Goal: Information Seeking & Learning: Learn about a topic

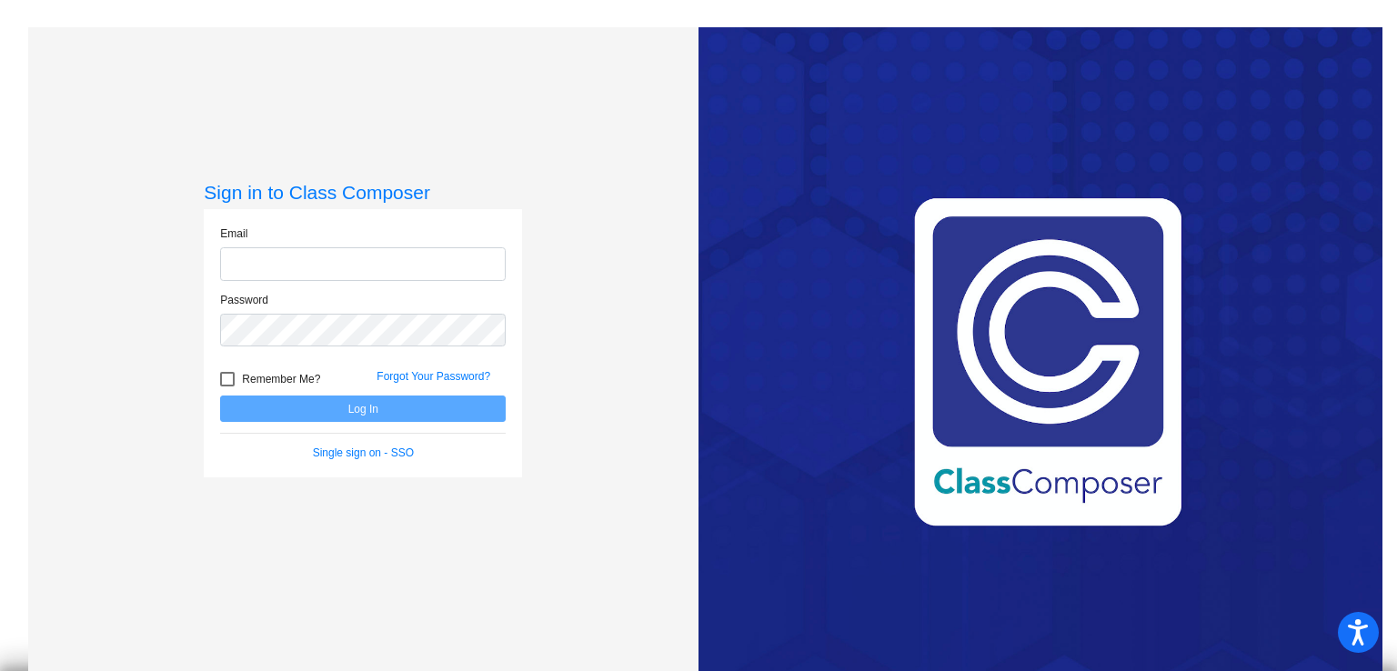
type input "[EMAIL_ADDRESS][DOMAIN_NAME]"
click at [271, 411] on button "Log In" at bounding box center [362, 409] width 285 height 26
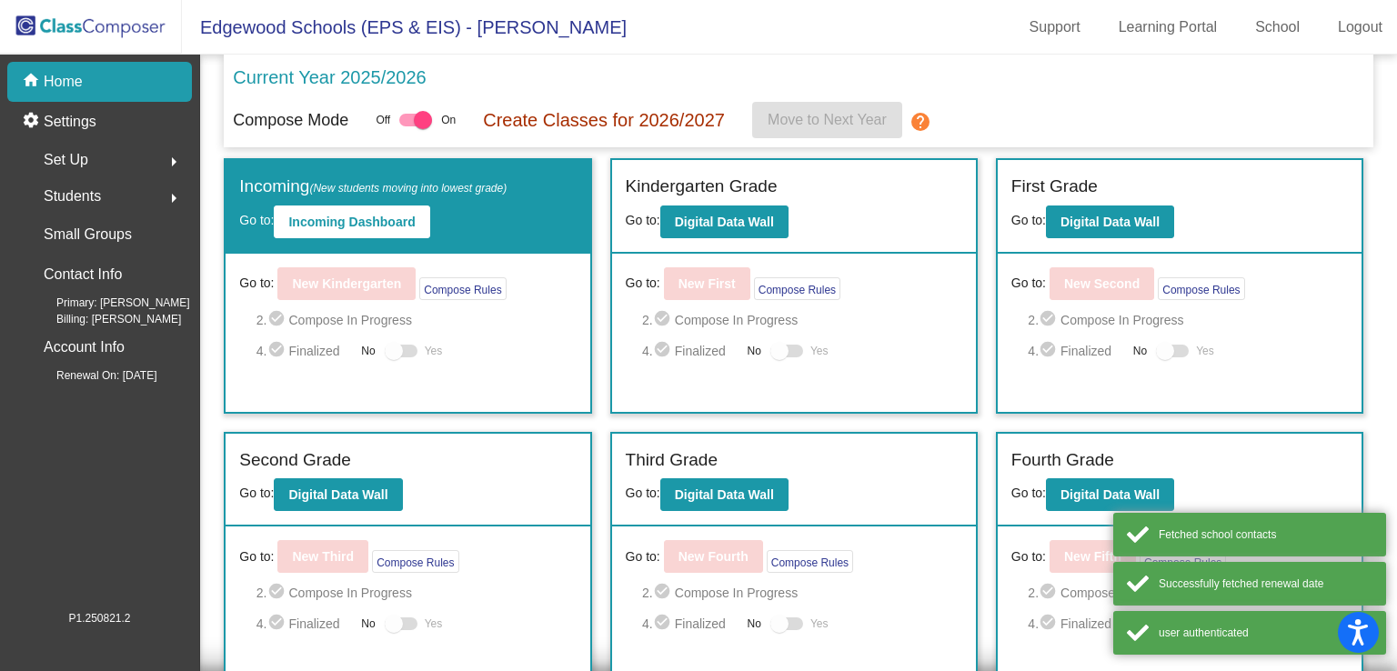
drag, startPoint x: 564, startPoint y: 466, endPoint x: 473, endPoint y: 470, distance: 91.0
click at [473, 470] on div "Second Grade" at bounding box center [407, 463] width 336 height 32
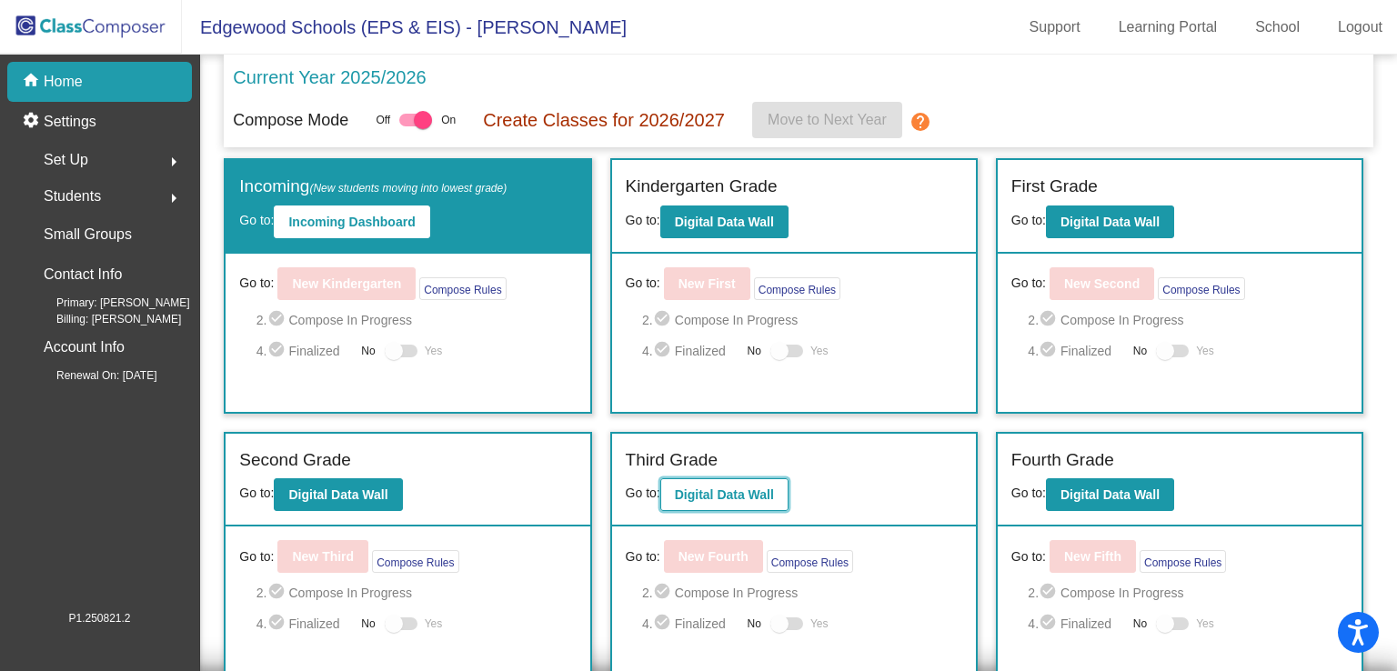
click at [712, 487] on b "Digital Data Wall" at bounding box center [724, 494] width 99 height 15
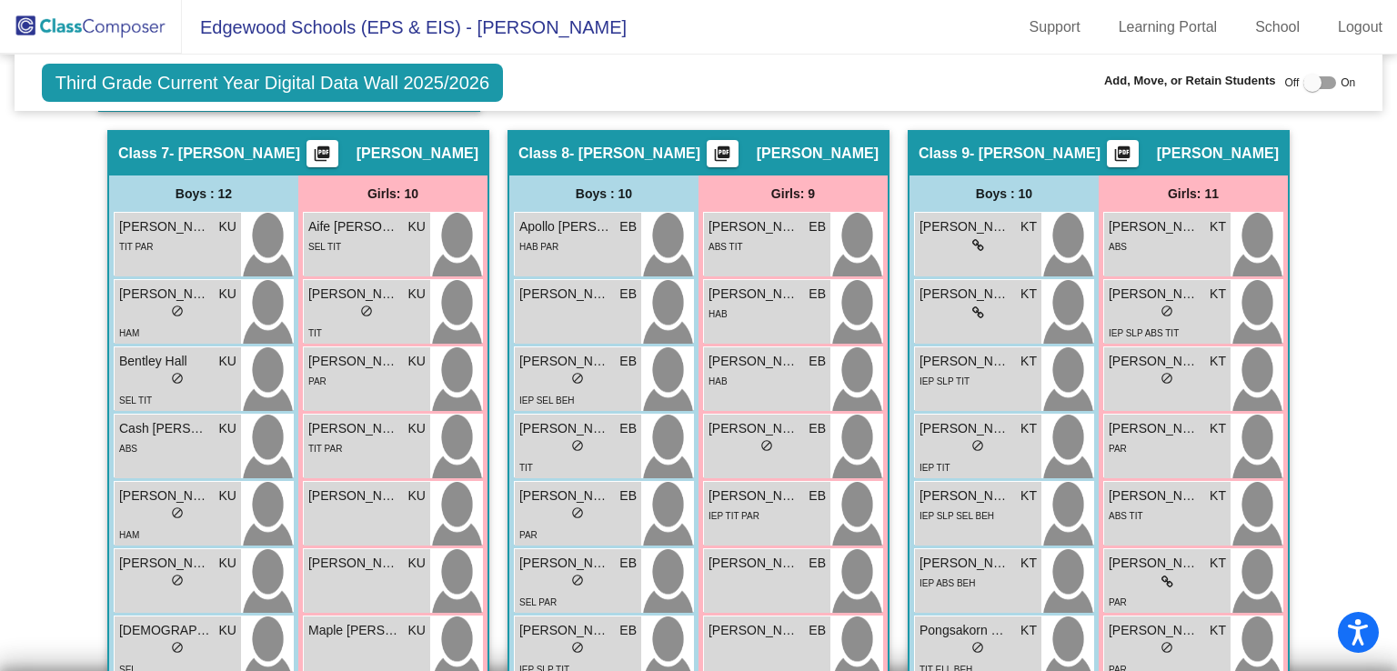
scroll to position [2461, 0]
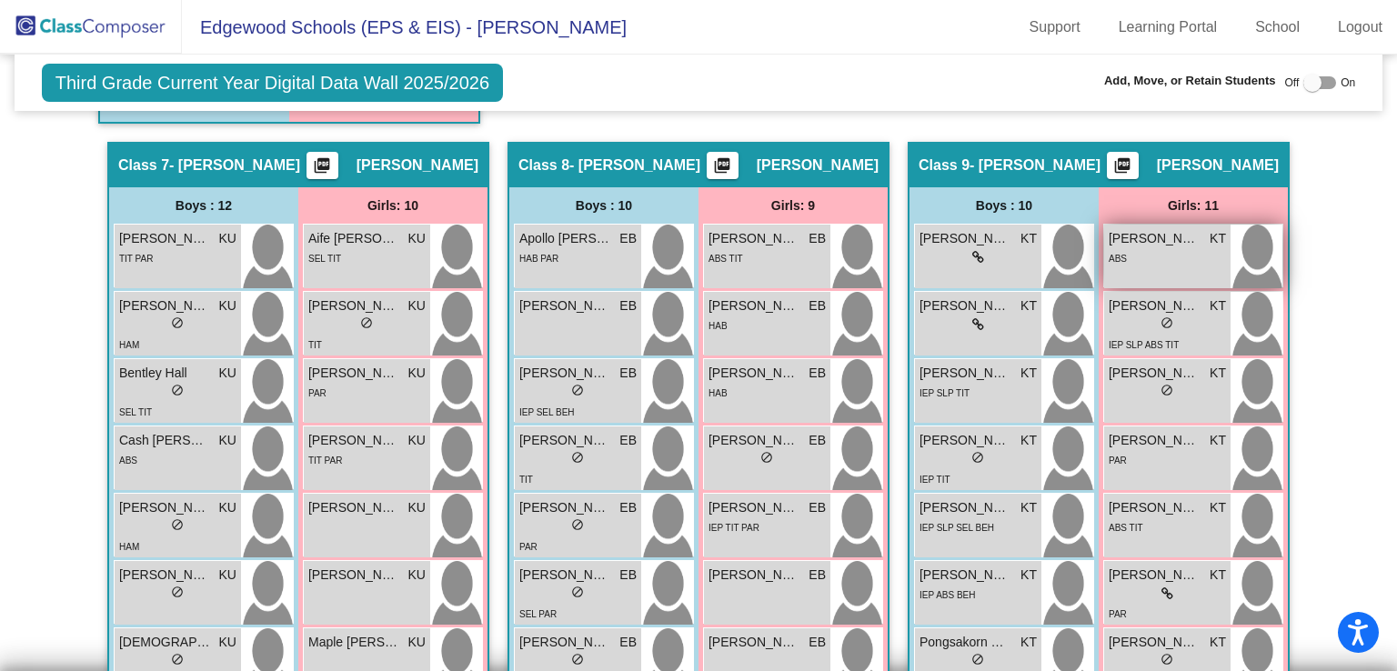
click at [1142, 248] on div "ABS" at bounding box center [1166, 257] width 117 height 19
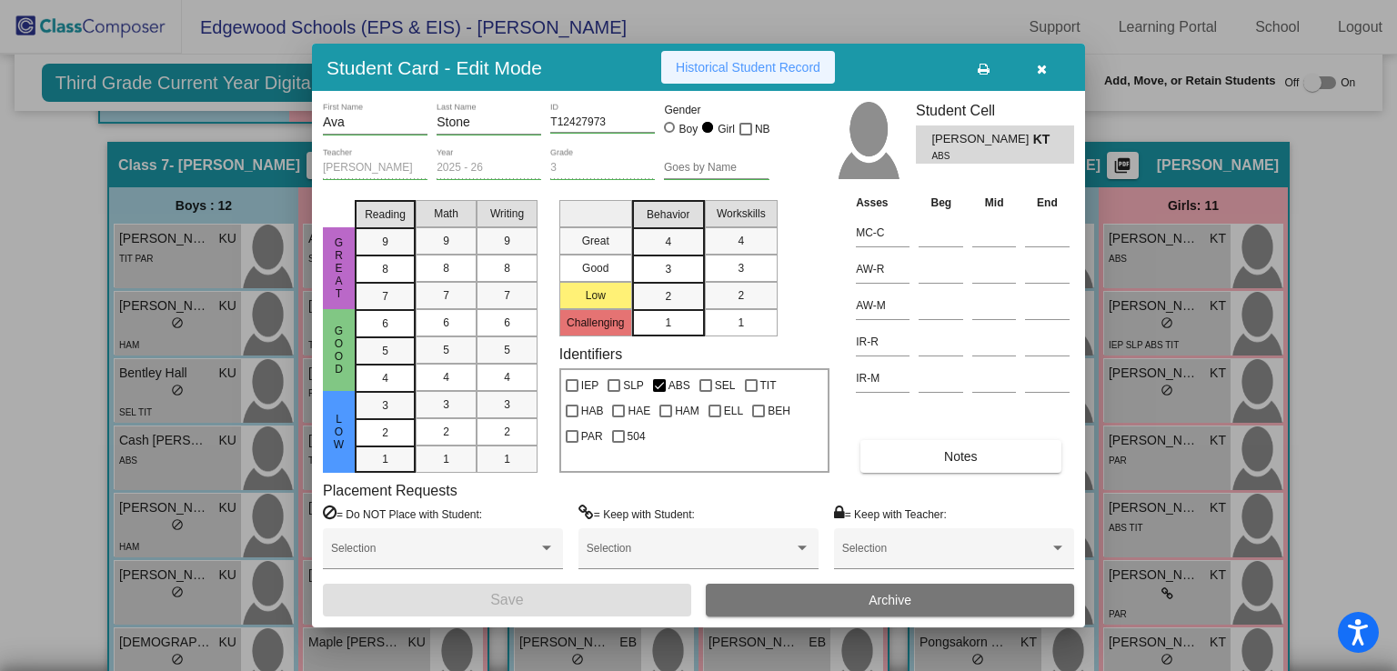
click at [762, 69] on span "Historical Student Record" at bounding box center [748, 67] width 145 height 15
click at [1043, 71] on icon "button" at bounding box center [1042, 69] width 10 height 13
